Goal: Task Accomplishment & Management: Use online tool/utility

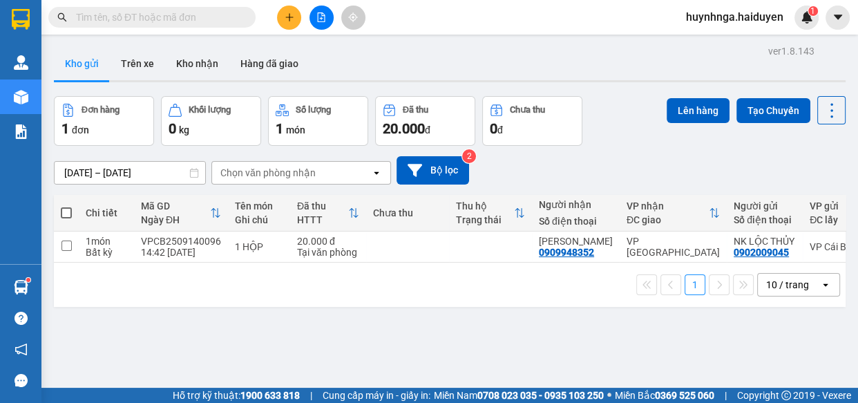
click at [196, 22] on input "text" at bounding box center [157, 17] width 163 height 15
type input "D"
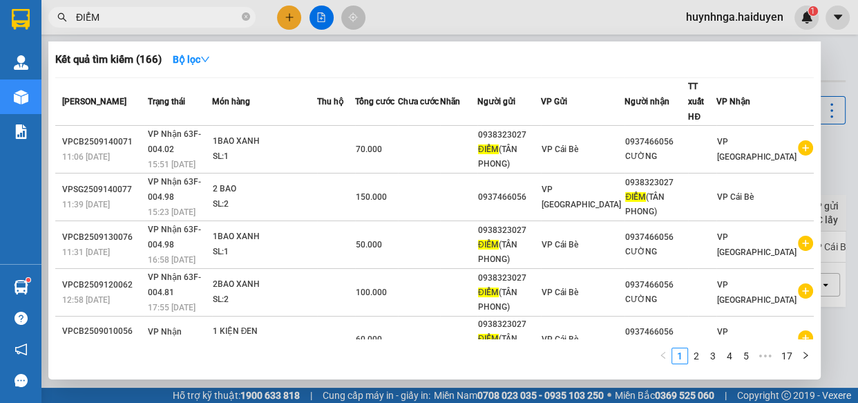
type input "ĐIỂM"
click at [245, 14] on icon "close-circle" at bounding box center [246, 16] width 8 height 8
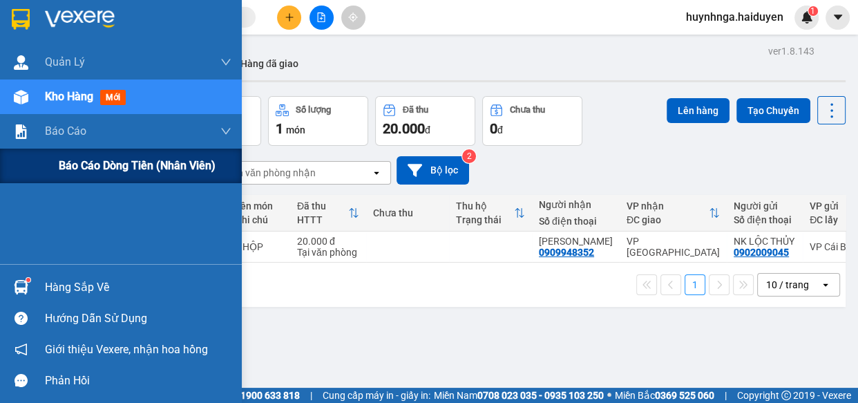
click at [100, 164] on span "Báo cáo dòng tiền (nhân viên)" at bounding box center [137, 165] width 157 height 17
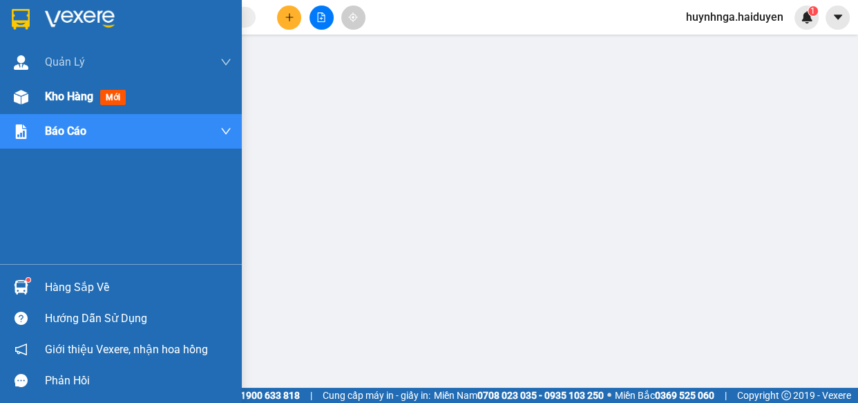
click at [69, 101] on span "Kho hàng" at bounding box center [69, 96] width 48 height 13
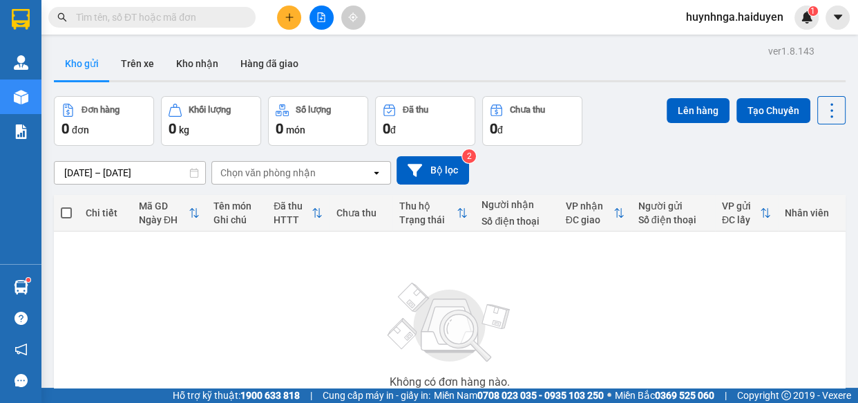
click at [180, 20] on input "text" at bounding box center [157, 17] width 163 height 15
type input "d"
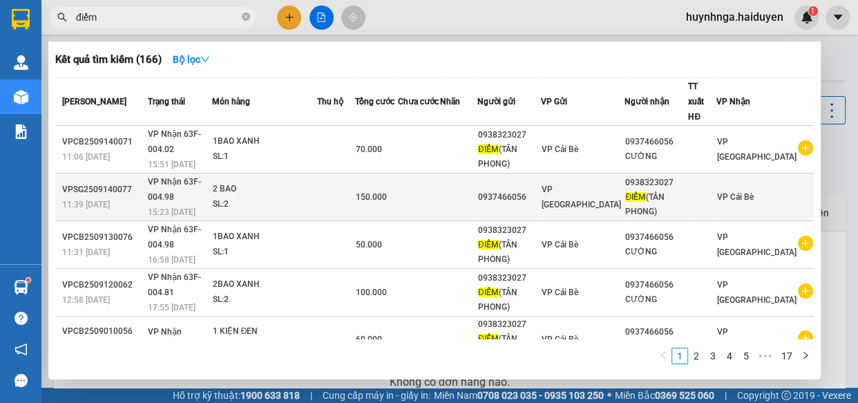
type input "điểm"
click at [283, 182] on div "2 BAO" at bounding box center [265, 189] width 104 height 15
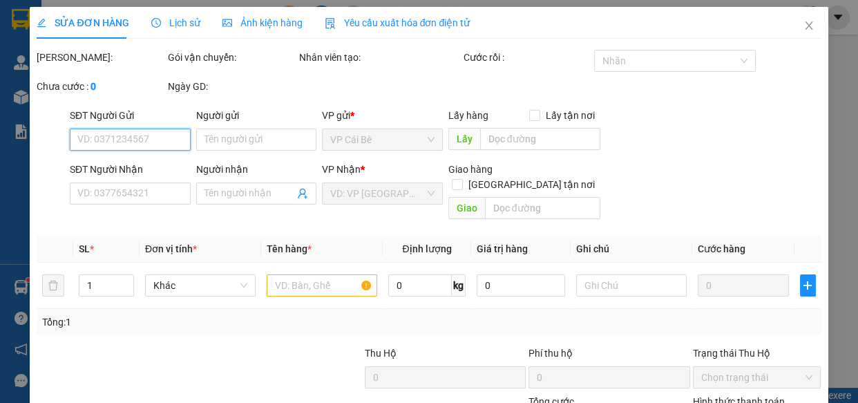
type input "0937466056"
type input "0938323027"
type input "ĐIỂM([GEOGRAPHIC_DATA])"
type input "150.000"
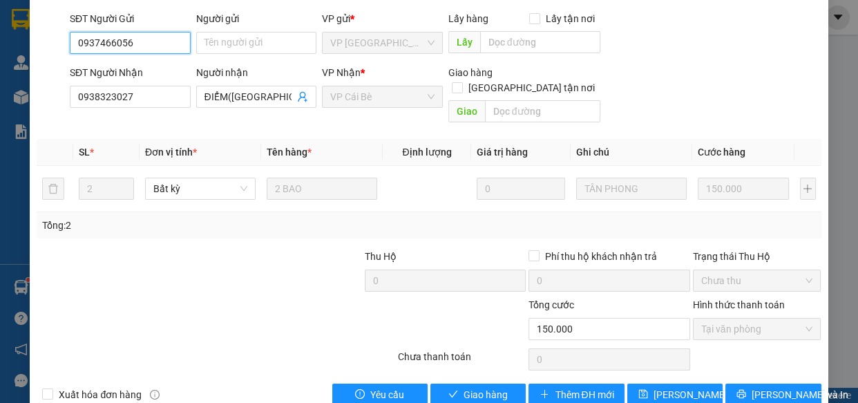
scroll to position [126, 0]
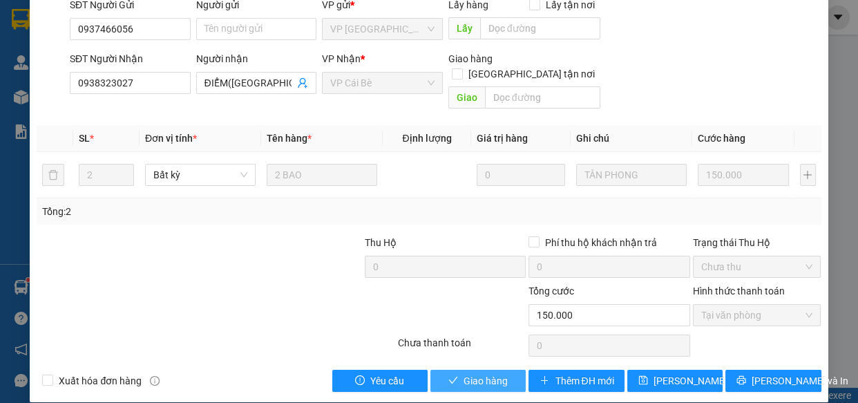
click at [483, 373] on span "Giao hàng" at bounding box center [485, 380] width 44 height 15
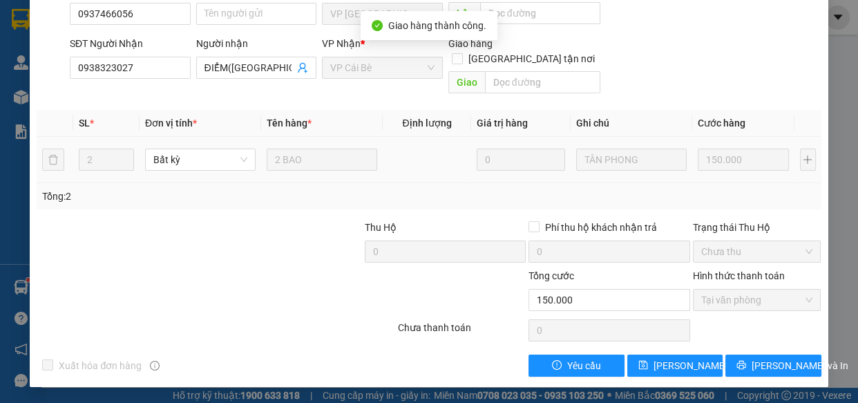
scroll to position [0, 0]
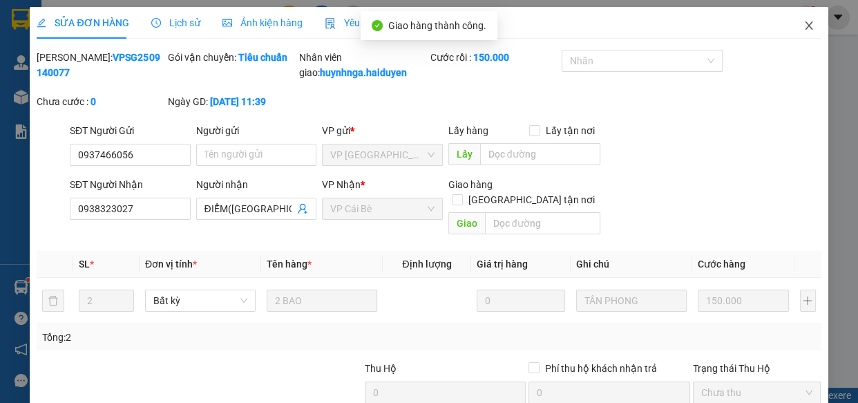
click at [805, 23] on icon "close" at bounding box center [809, 25] width 8 height 8
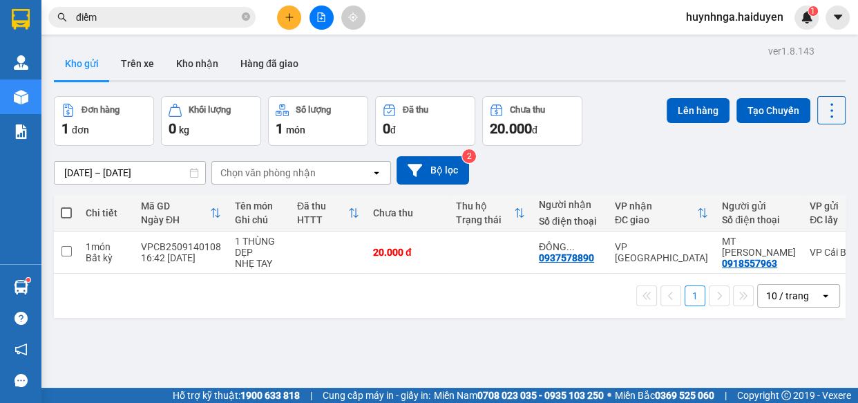
click at [202, 16] on input "điểm" at bounding box center [157, 17] width 163 height 15
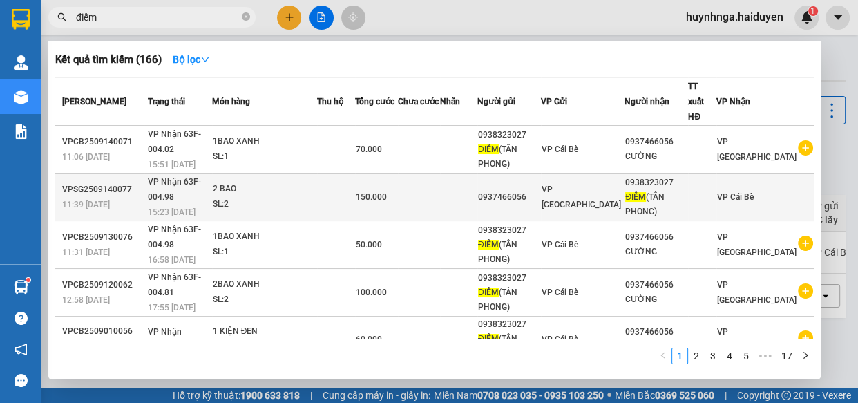
click at [316, 197] on div "SL: 2" at bounding box center [265, 204] width 104 height 15
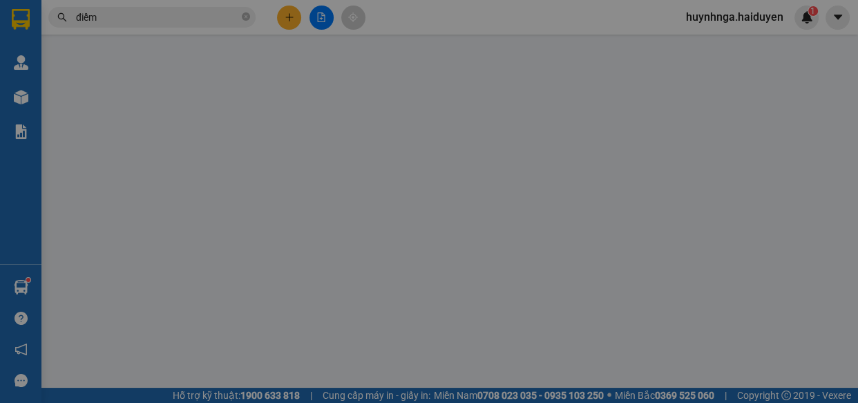
type input "0937466056"
type input "0938323027"
type input "ĐIỂM([GEOGRAPHIC_DATA])"
type input "150.000"
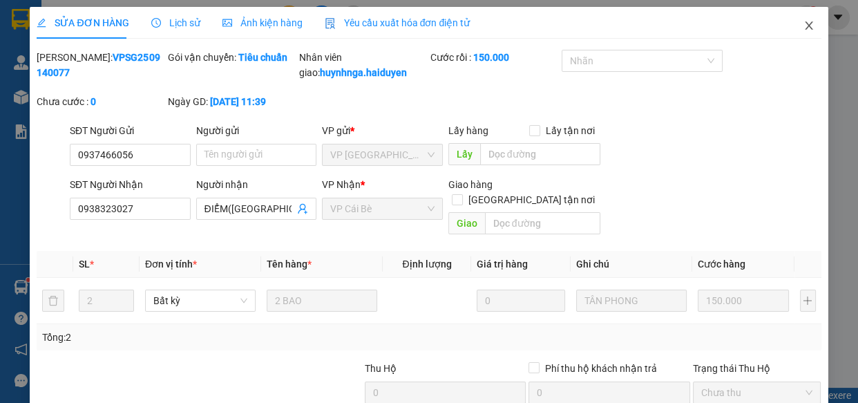
click at [803, 26] on icon "close" at bounding box center [808, 25] width 11 height 11
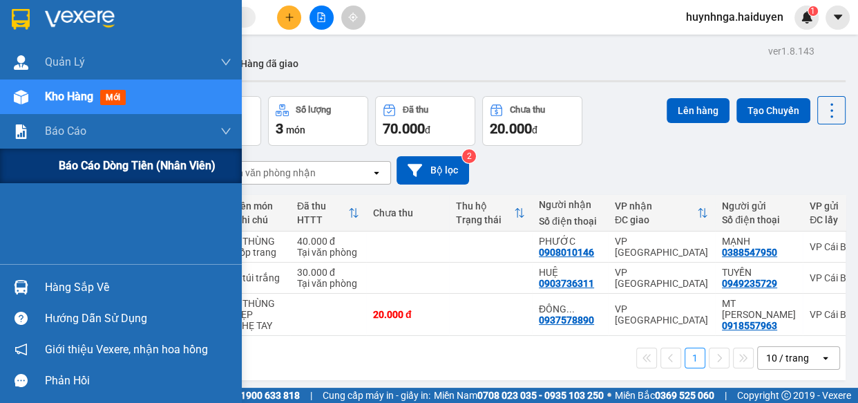
click at [90, 162] on span "Báo cáo dòng tiền (nhân viên)" at bounding box center [137, 165] width 157 height 17
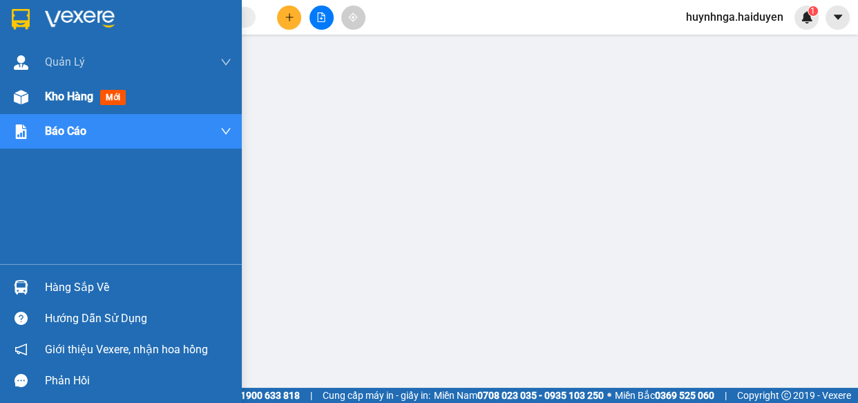
click at [41, 92] on div "Kho hàng mới" at bounding box center [121, 96] width 242 height 35
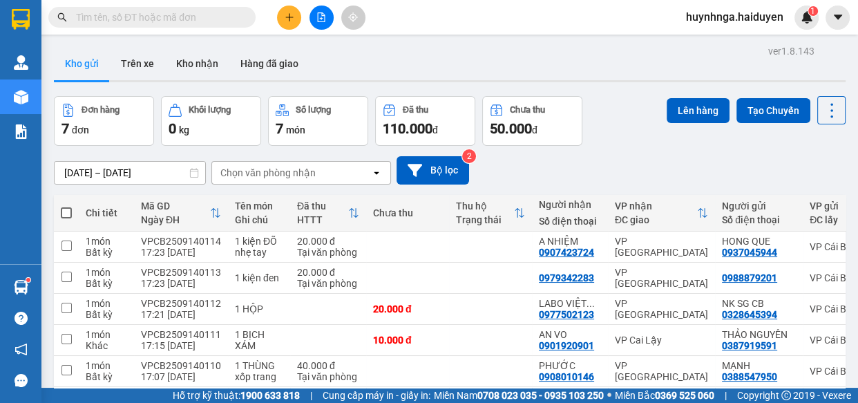
click at [142, 15] on input "text" at bounding box center [157, 17] width 163 height 15
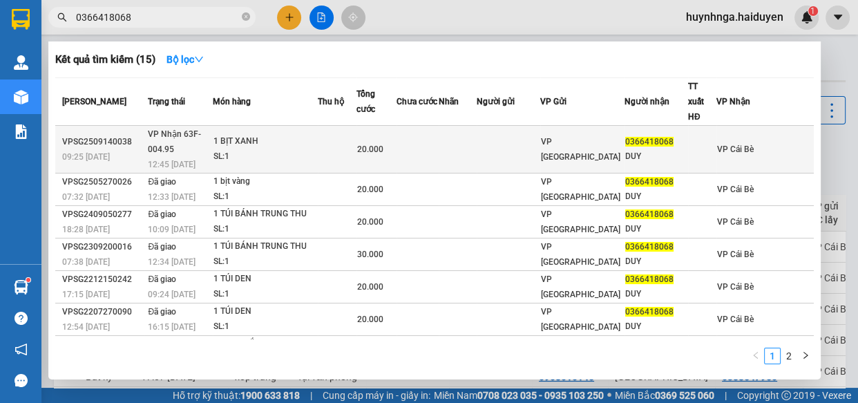
type input "0366418068"
click at [338, 126] on td at bounding box center [337, 150] width 39 height 48
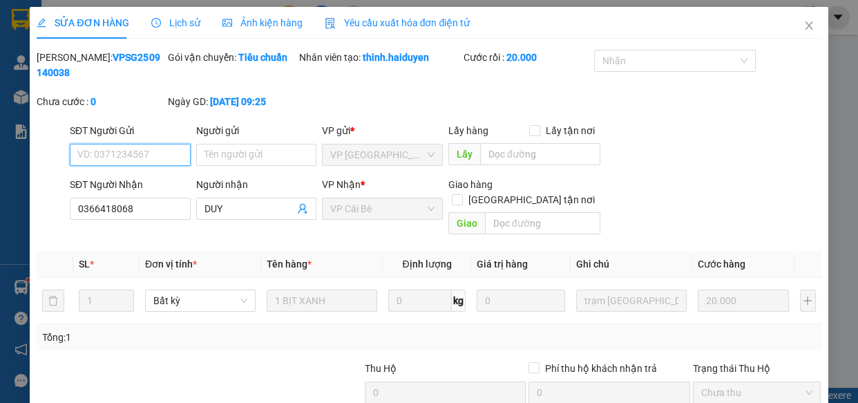
type input "0366418068"
type input "DUY"
type input "20.000"
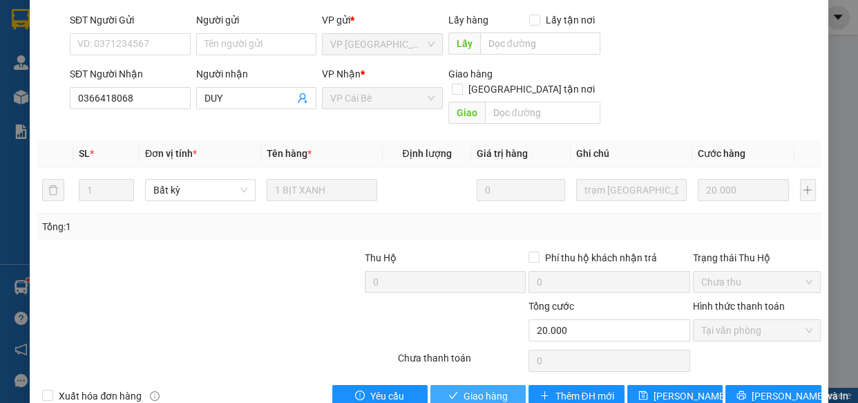
click at [490, 388] on span "Giao hàng" at bounding box center [485, 395] width 44 height 15
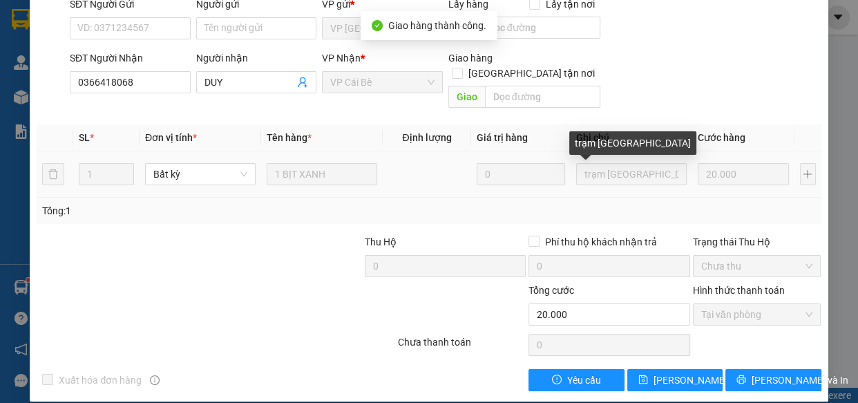
scroll to position [0, 0]
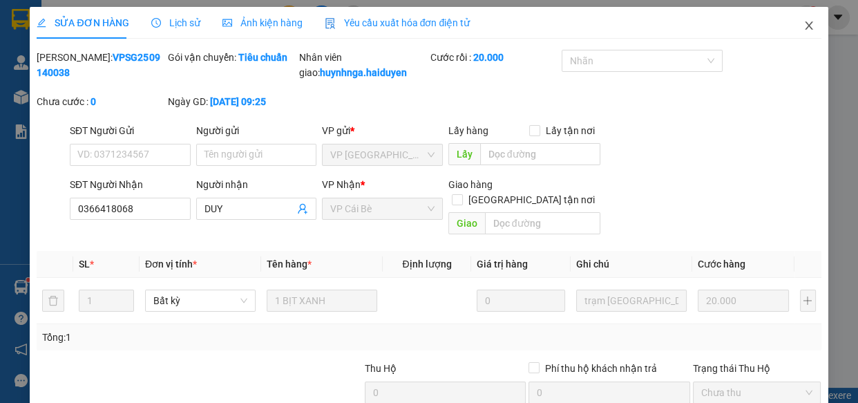
click at [803, 27] on icon "close" at bounding box center [808, 25] width 11 height 11
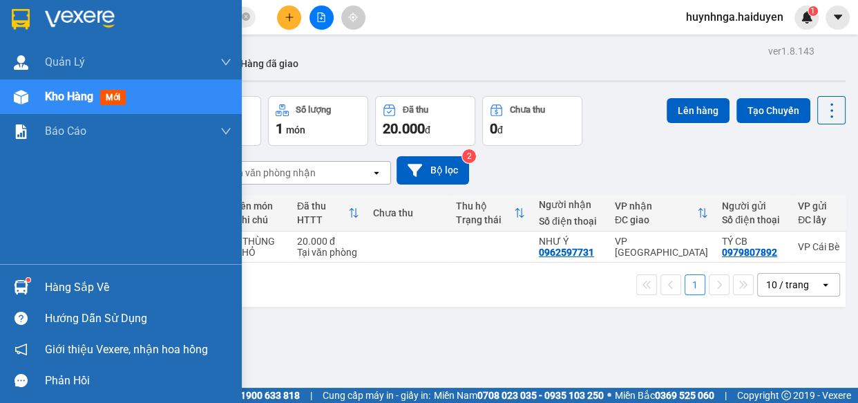
click at [34, 94] on div "Kho hàng mới" at bounding box center [121, 96] width 242 height 35
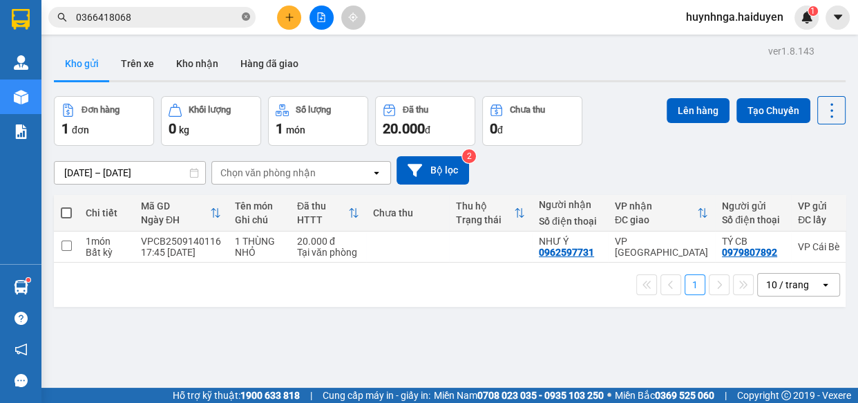
click at [245, 15] on icon "close-circle" at bounding box center [246, 16] width 8 height 8
click at [115, 20] on input "text" at bounding box center [157, 17] width 163 height 15
click at [248, 329] on div "ver 1.8.143 Kho gửi Trên xe Kho nhận Hàng đã giao Đơn hàng 1 đơn Khối lượng 0 k…" at bounding box center [449, 242] width 803 height 403
click at [241, 333] on div "ver 1.8.143 Kho gửi Trên xe Kho nhận Hàng đã giao Đơn hàng 1 đơn Khối lượng 0 k…" at bounding box center [449, 242] width 803 height 403
